Goal: Find specific page/section: Find specific page/section

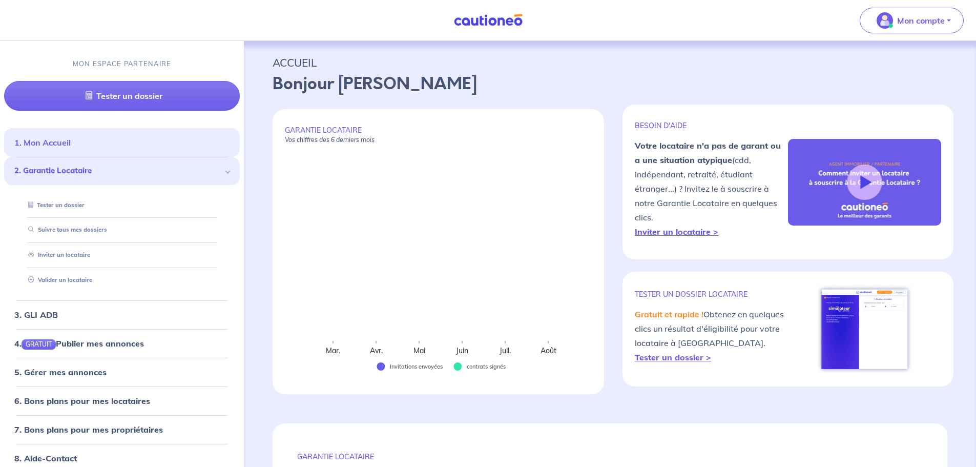
click at [71, 145] on link "1. Mon Accueil" at bounding box center [42, 142] width 56 height 10
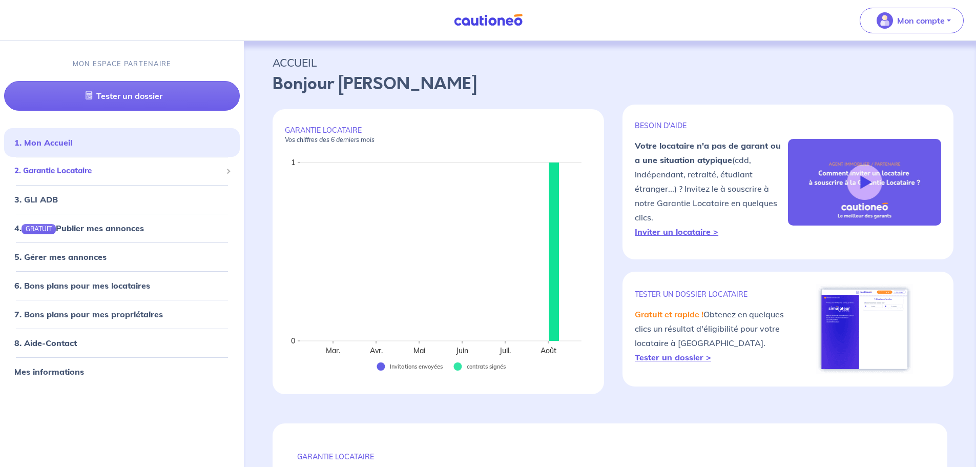
click at [86, 172] on span "2. Garantie Locataire" at bounding box center [118, 171] width 208 height 12
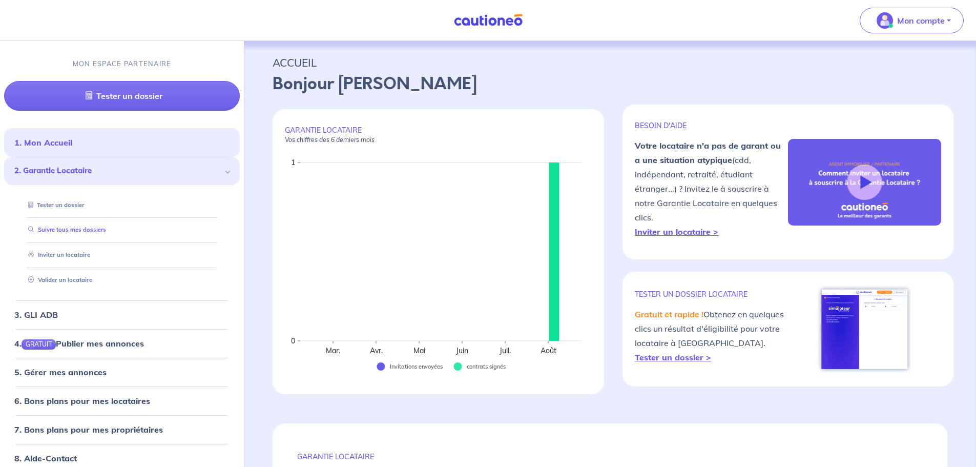
click at [90, 233] on link "Suivre tous mes dossiers" at bounding box center [65, 230] width 82 height 7
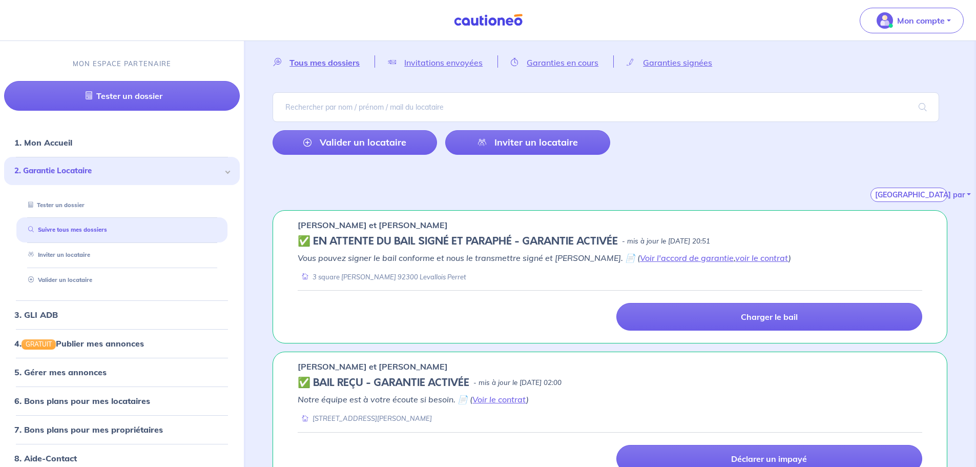
scroll to position [58, 0]
